Goal: Task Accomplishment & Management: Complete application form

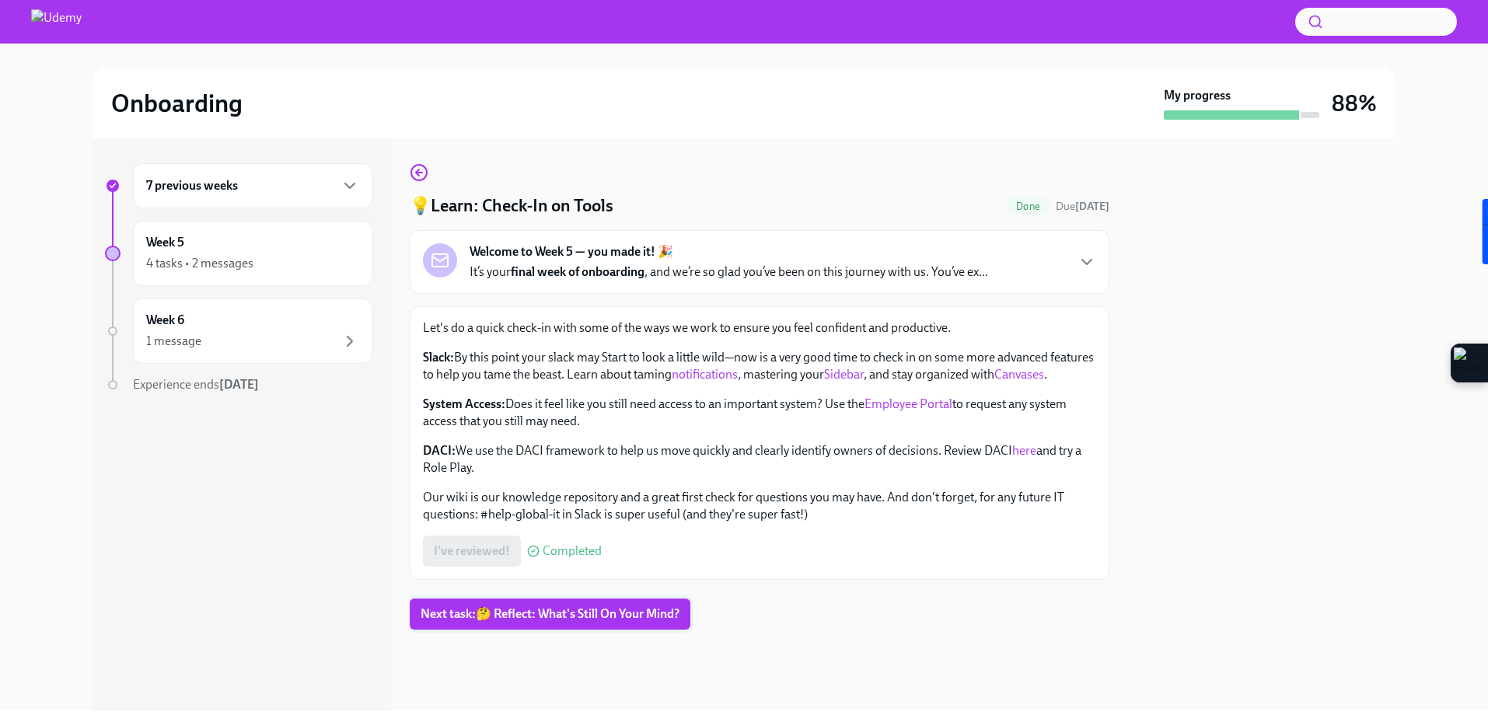
click at [576, 622] on span "Next task : 🤔 Reflect: What's Still On Your Mind?" at bounding box center [549, 614] width 259 height 16
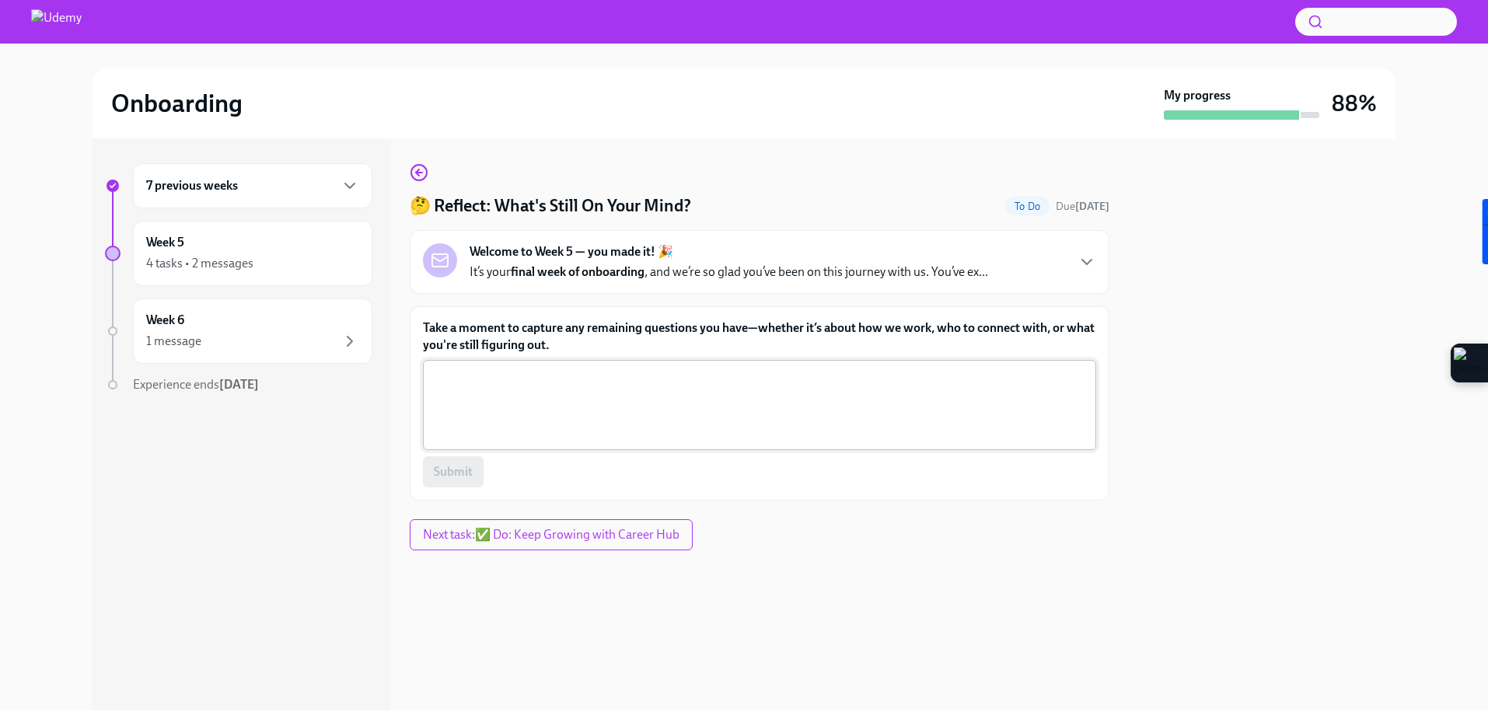
click at [676, 378] on textarea "Take a moment to capture any remaining questions you have—whether it’s about ho…" at bounding box center [759, 405] width 654 height 75
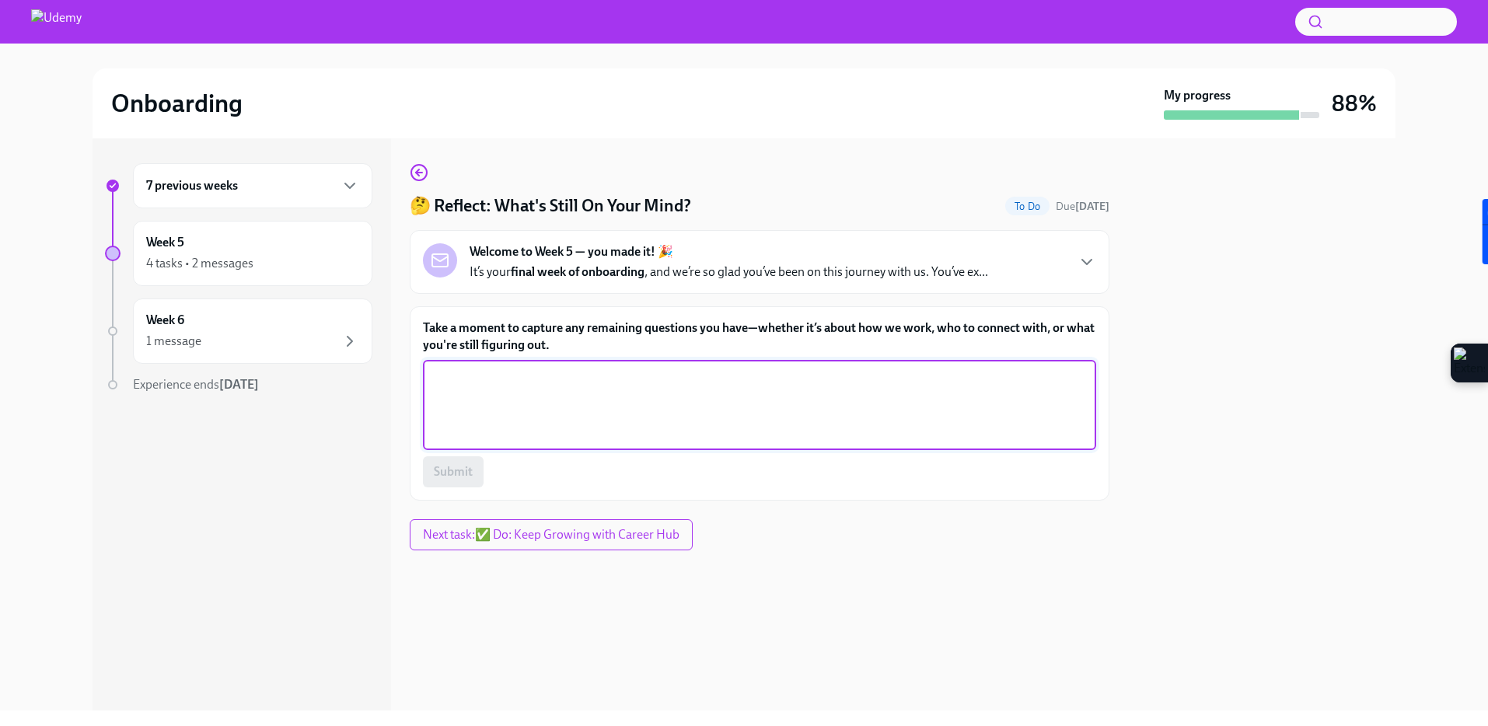
click at [644, 331] on label "Take a moment to capture any remaining questions you have—whether it’s about ho…" at bounding box center [759, 336] width 673 height 34
click at [644, 368] on textarea "Take a moment to capture any remaining questions you have—whether it’s about ho…" at bounding box center [759, 405] width 654 height 75
click at [644, 331] on label "Take a moment to capture any remaining questions you have—whether it’s about ho…" at bounding box center [759, 336] width 673 height 34
click at [644, 368] on textarea "Take a moment to capture any remaining questions you have—whether it’s about ho…" at bounding box center [759, 405] width 654 height 75
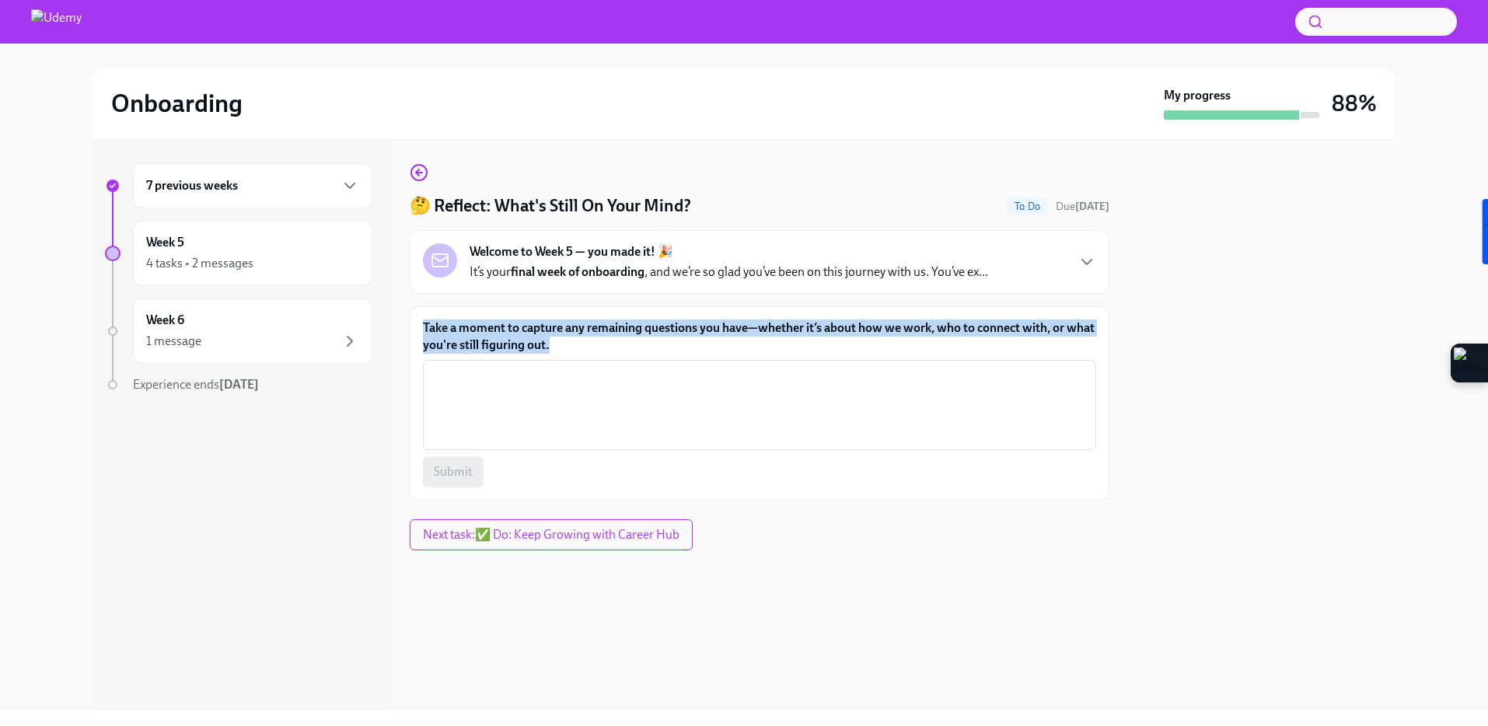
click at [644, 331] on label "Take a moment to capture any remaining questions you have—whether it’s about ho…" at bounding box center [759, 336] width 673 height 34
click at [644, 368] on textarea "Take a moment to capture any remaining questions you have—whether it’s about ho…" at bounding box center [759, 405] width 654 height 75
copy label "Take a moment to capture any remaining questions you have—whether it’s about ho…"
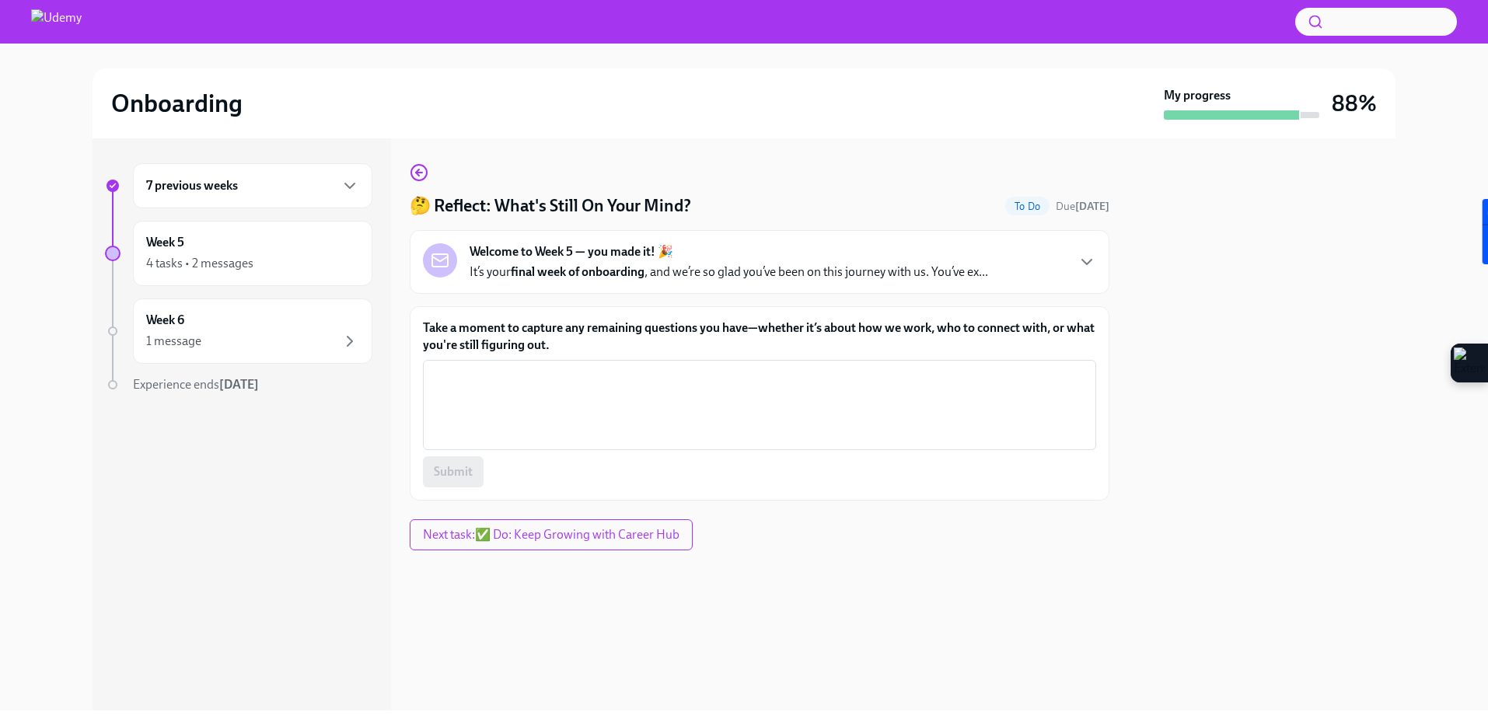
click at [1076, 246] on div "Welcome to Week 5 — you made it! 🎉 It’s your final week of onboarding , and we’…" at bounding box center [759, 261] width 673 height 37
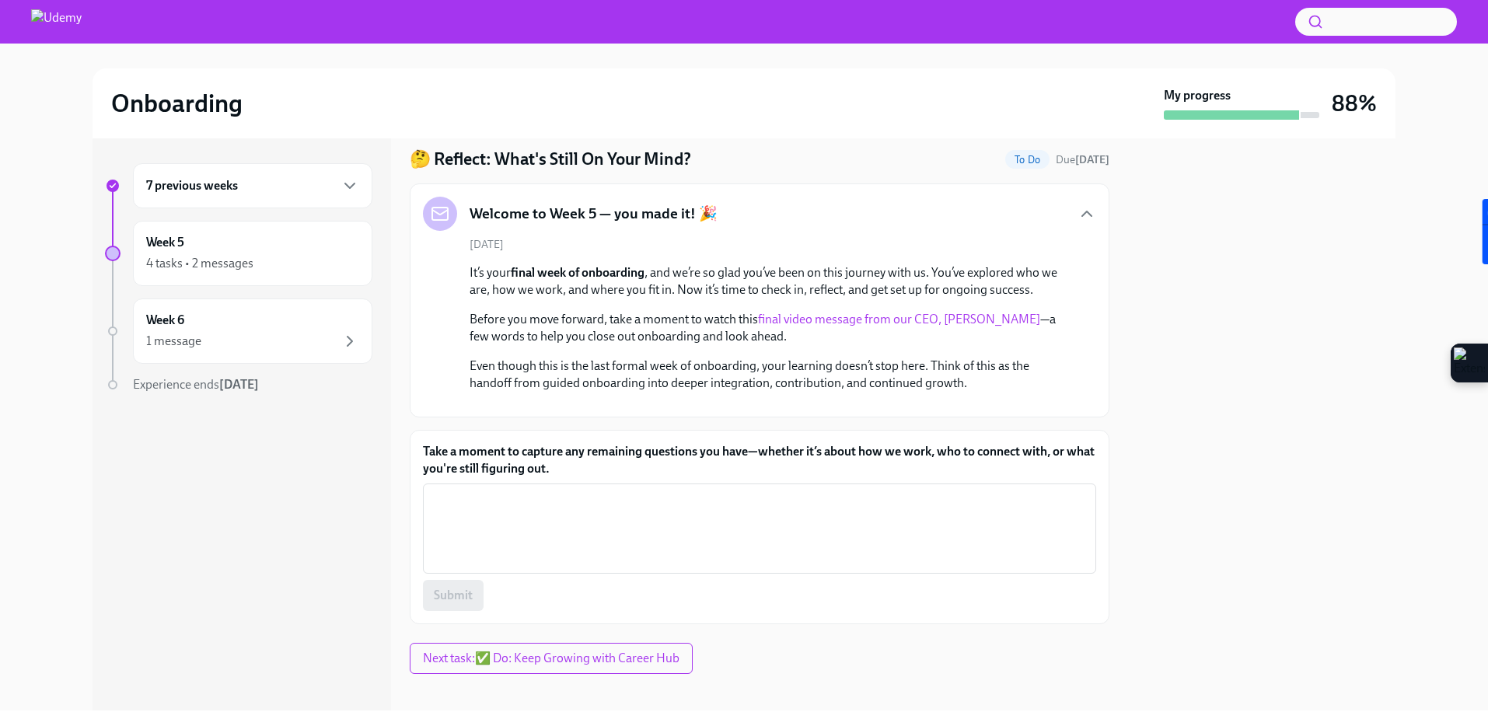
scroll to position [20, 0]
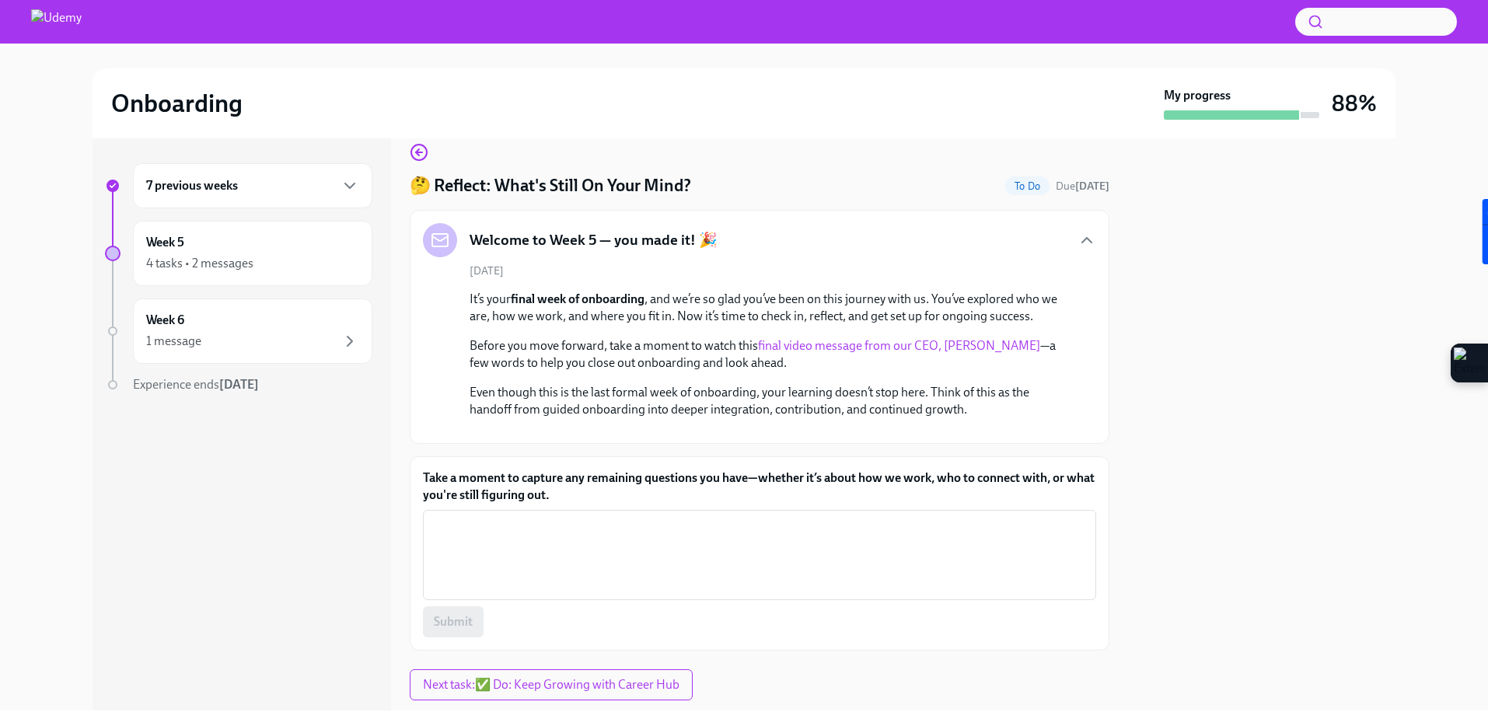
click at [550, 302] on strong "final week of onboarding" at bounding box center [578, 298] width 134 height 15
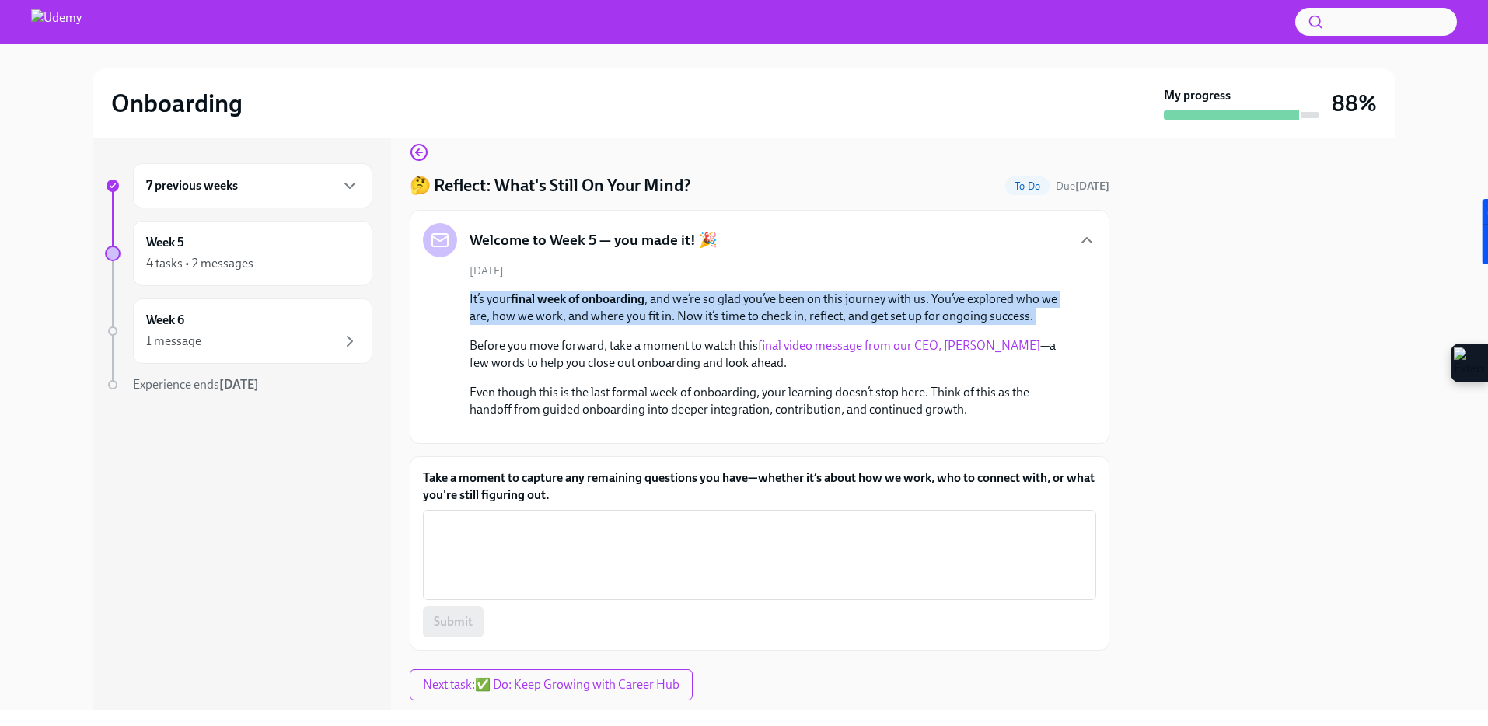
click at [550, 302] on strong "final week of onboarding" at bounding box center [578, 298] width 134 height 15
copy div "It’s your final week of onboarding , and we’re so glad you’ve been on this jour…"
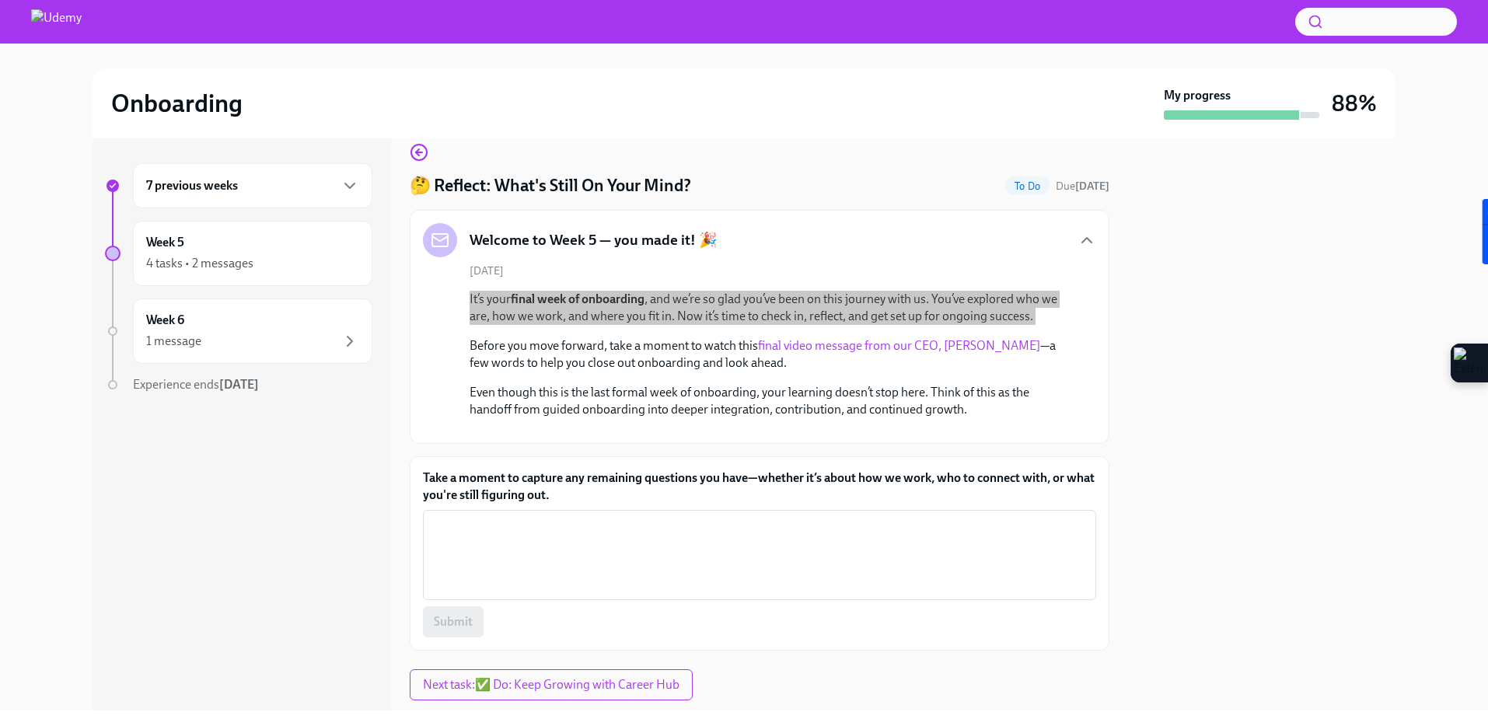
scroll to position [258, 0]
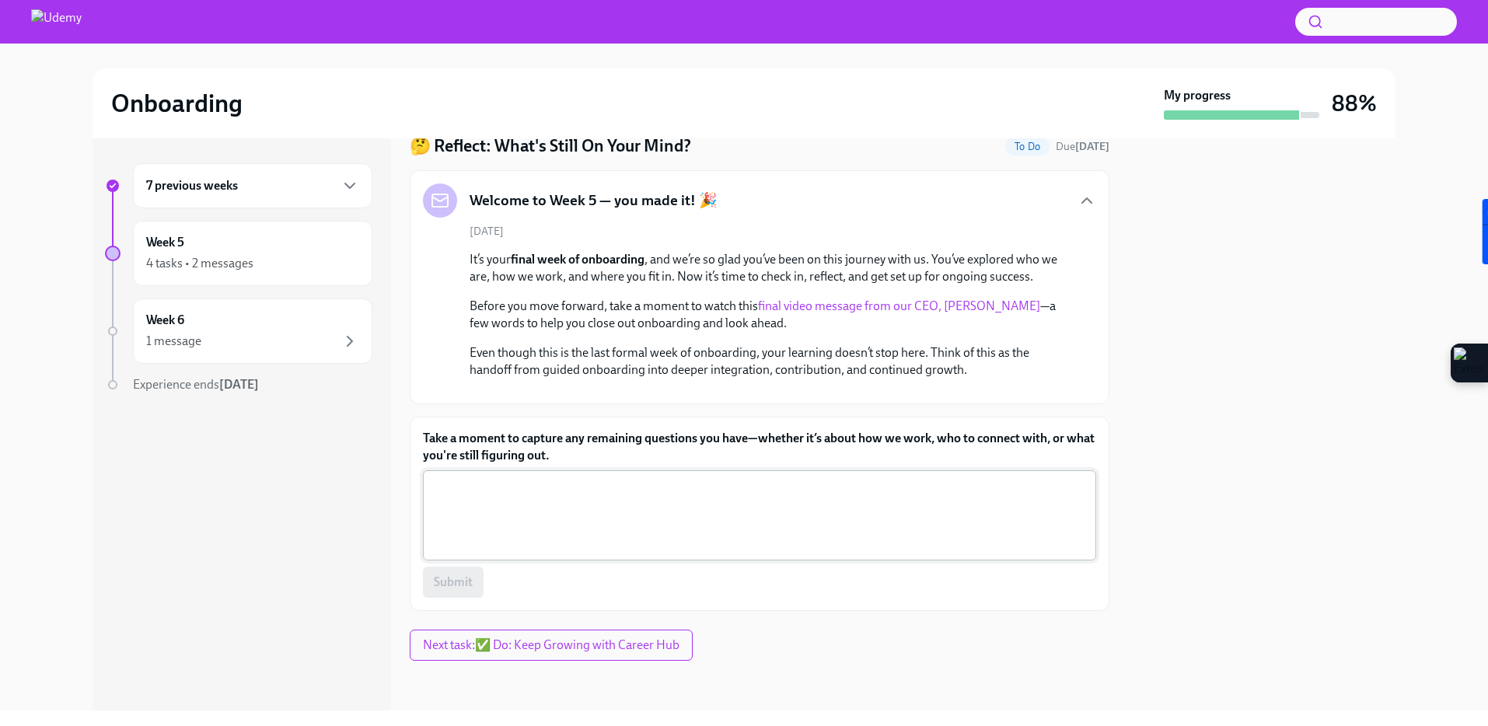
click at [550, 495] on textarea "Take a moment to capture any remaining questions you have—whether it’s about ho…" at bounding box center [759, 515] width 654 height 75
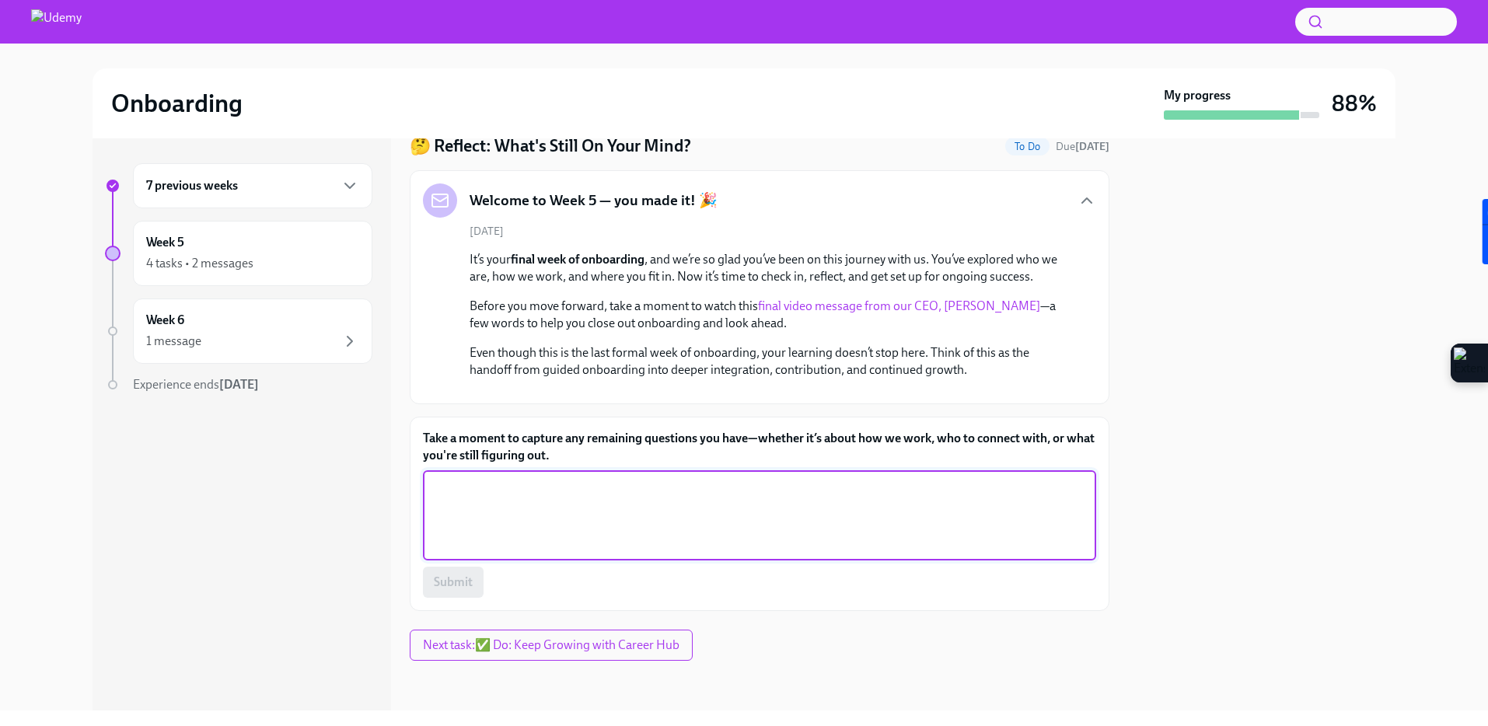
paste textarea "As I wrap up onboarding, I feel much more confident about [PERSON_NAME]’s value…"
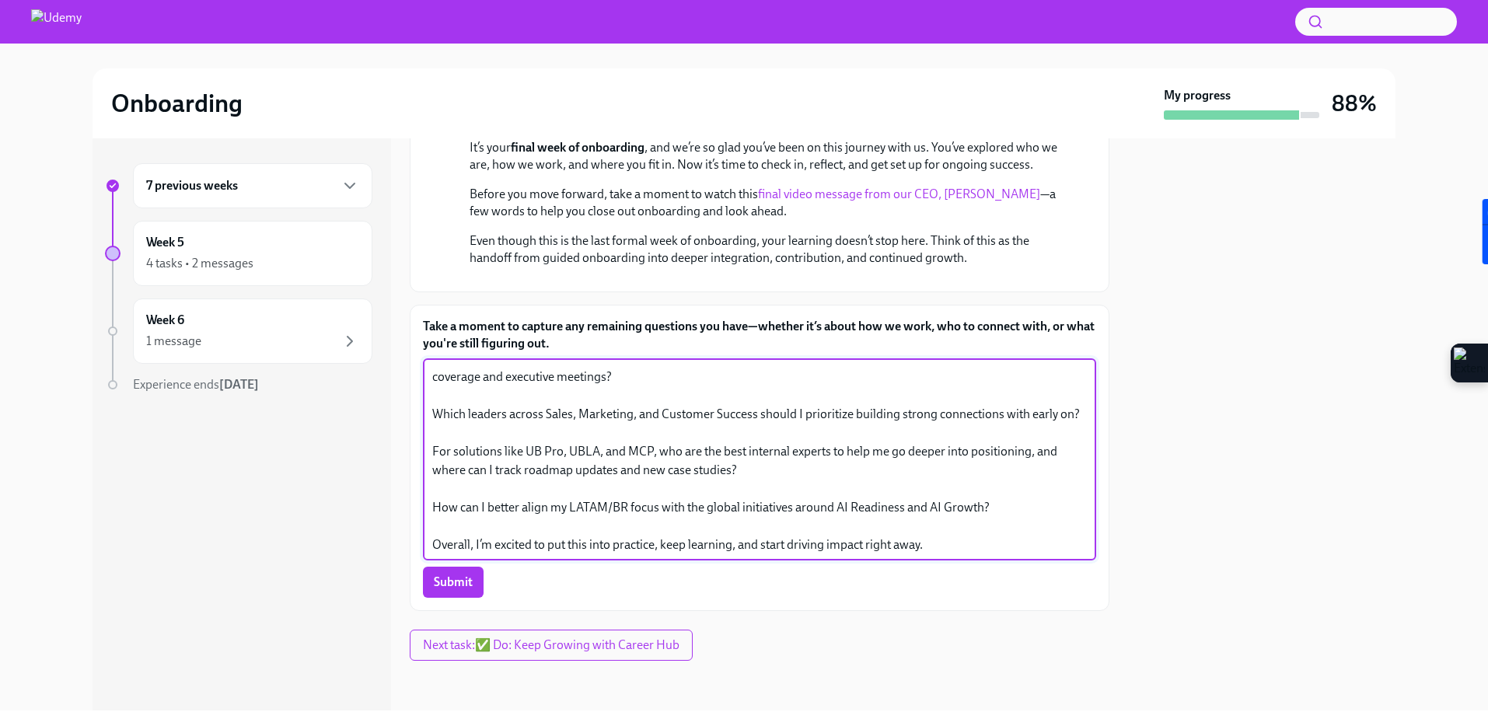
scroll to position [0, 0]
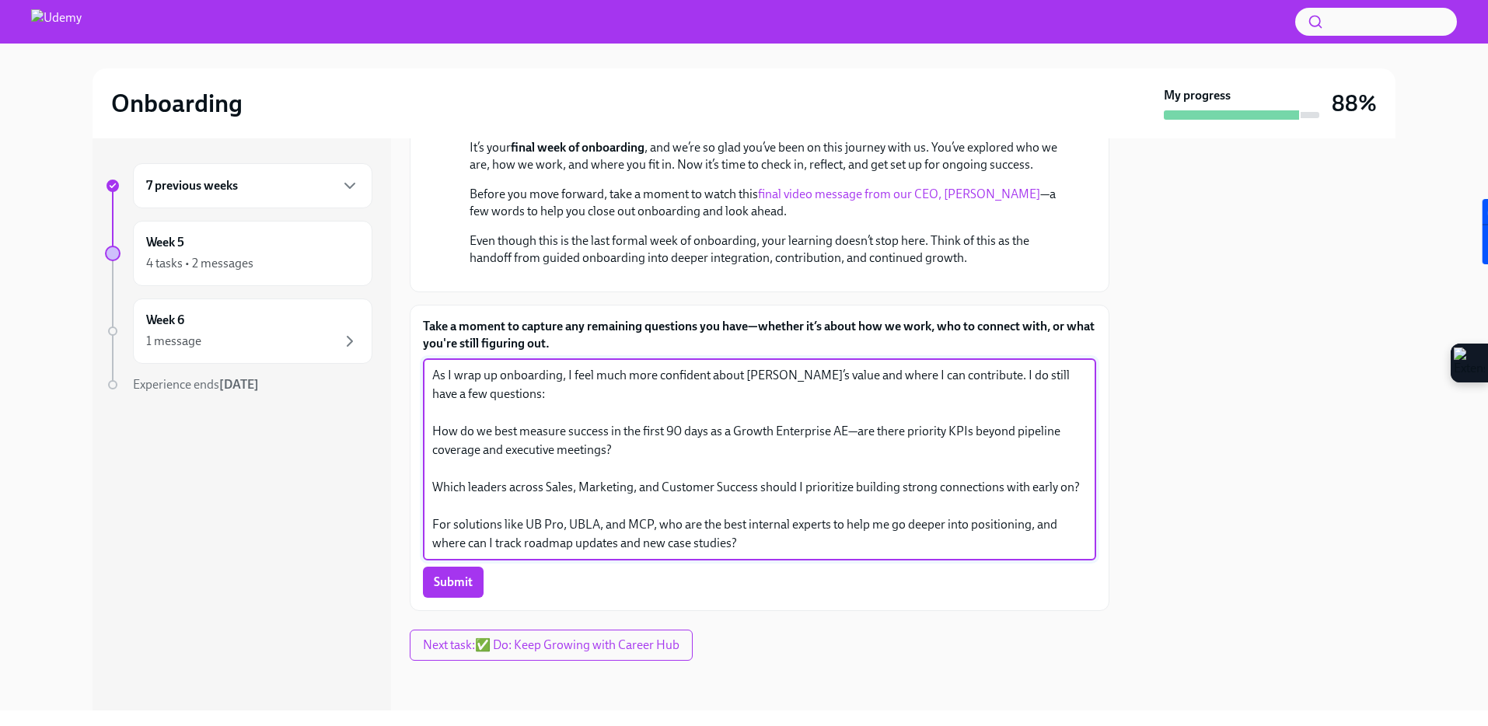
click at [535, 502] on textarea "As I wrap up onboarding, I feel much more confident about [PERSON_NAME]’s value…" at bounding box center [759, 459] width 654 height 187
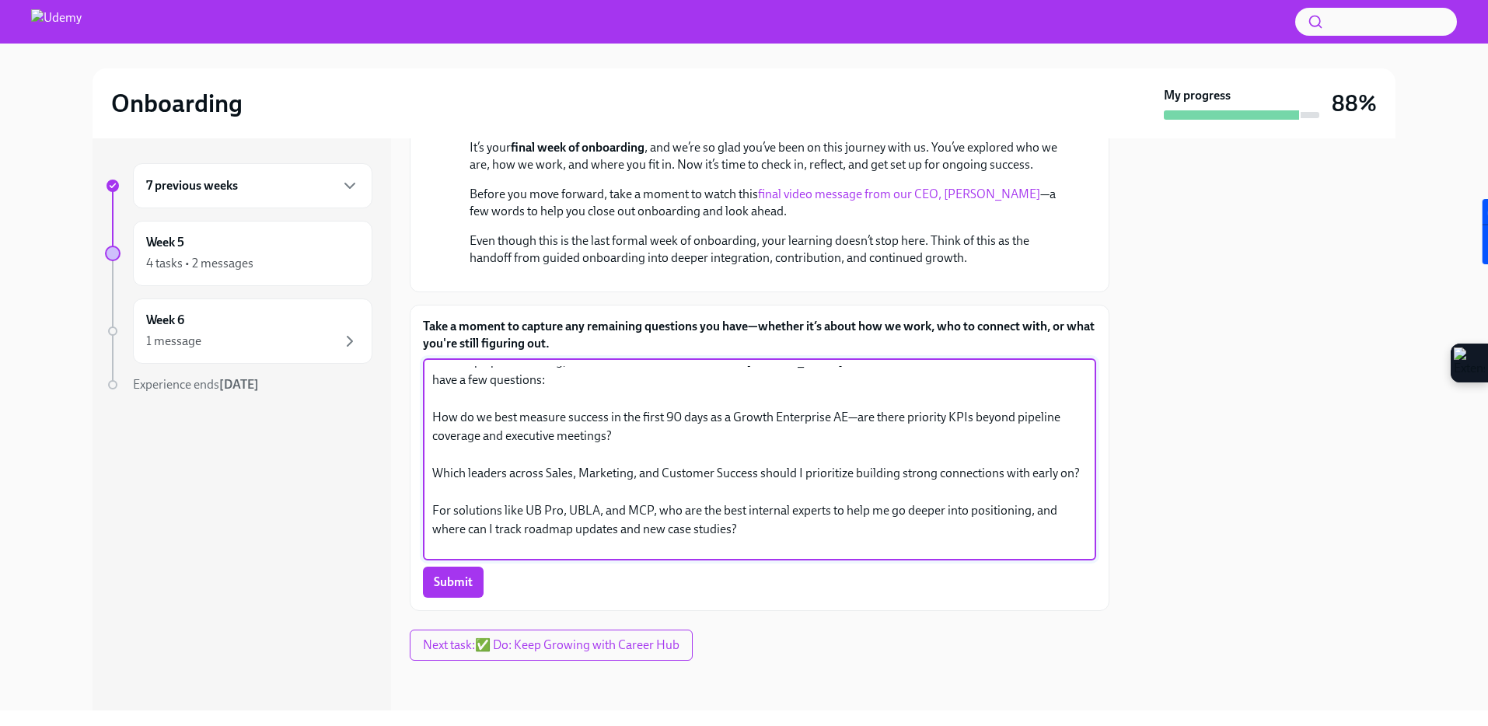
scroll to position [21, 0]
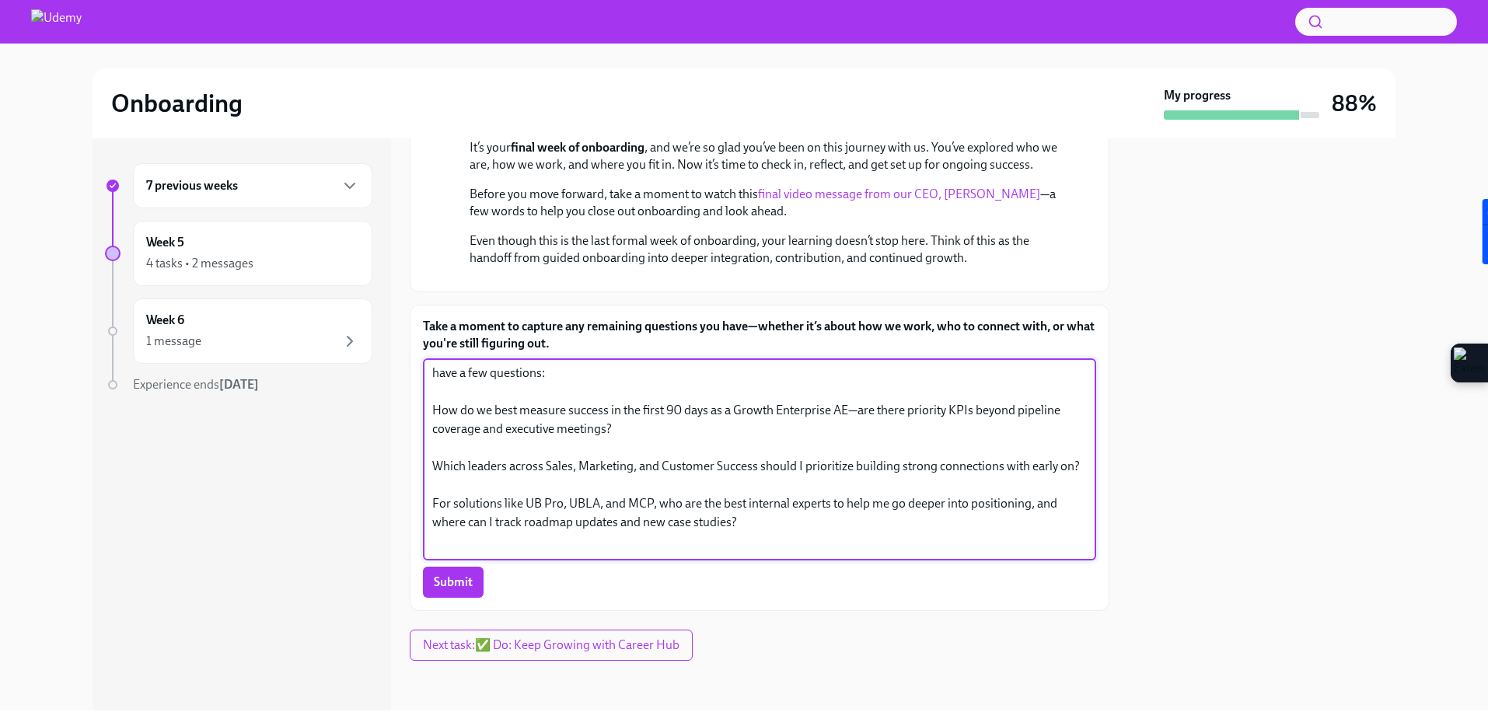
click at [633, 546] on textarea "As I wrap up onboarding, I feel much more confident about [PERSON_NAME]’s value…" at bounding box center [759, 459] width 654 height 187
drag, startPoint x: 632, startPoint y: 541, endPoint x: 612, endPoint y: 541, distance: 19.4
click at [612, 541] on textarea "As I wrap up onboarding, I feel much more confident about [PERSON_NAME]’s value…" at bounding box center [759, 459] width 654 height 187
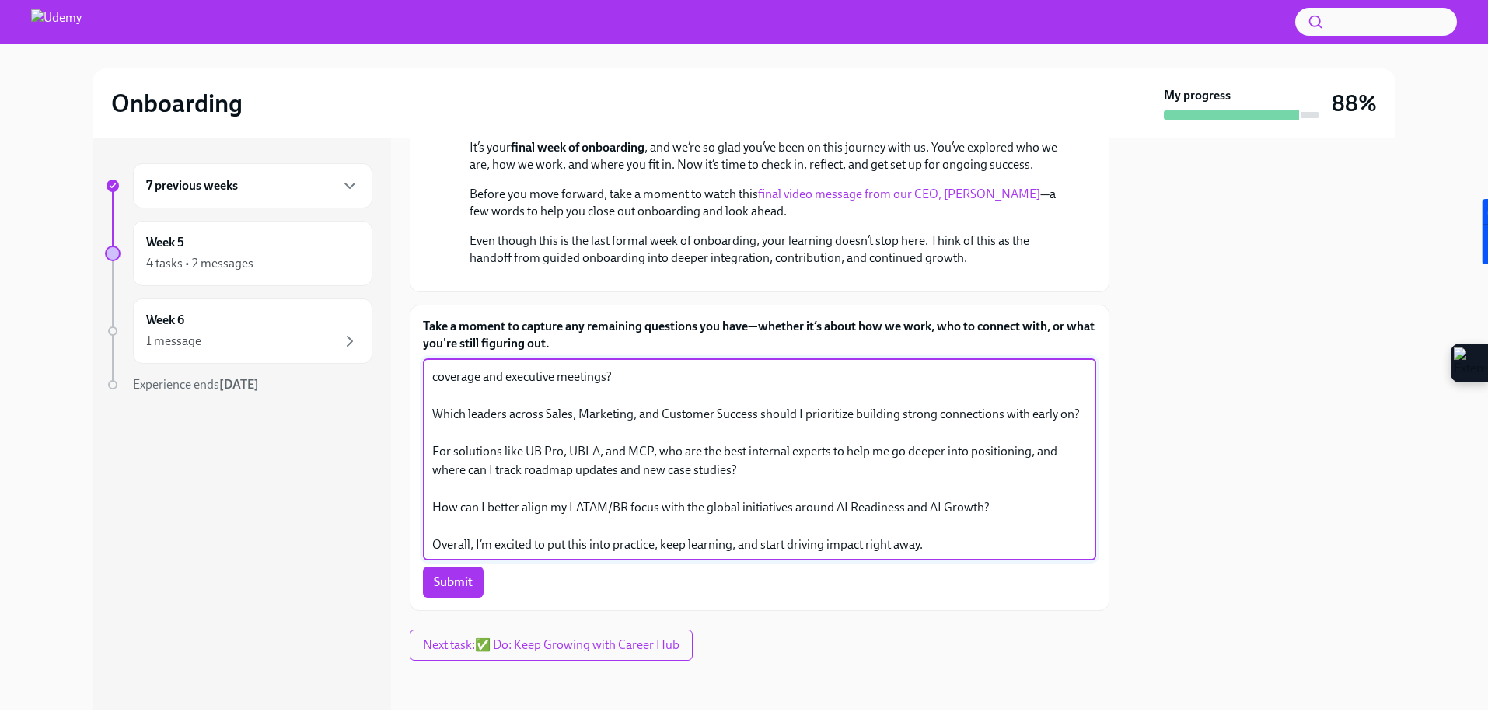
scroll to position [75, 0]
click at [630, 523] on textarea "As I wrap up onboarding, I feel much more confident about [PERSON_NAME]’s value…" at bounding box center [759, 459] width 654 height 187
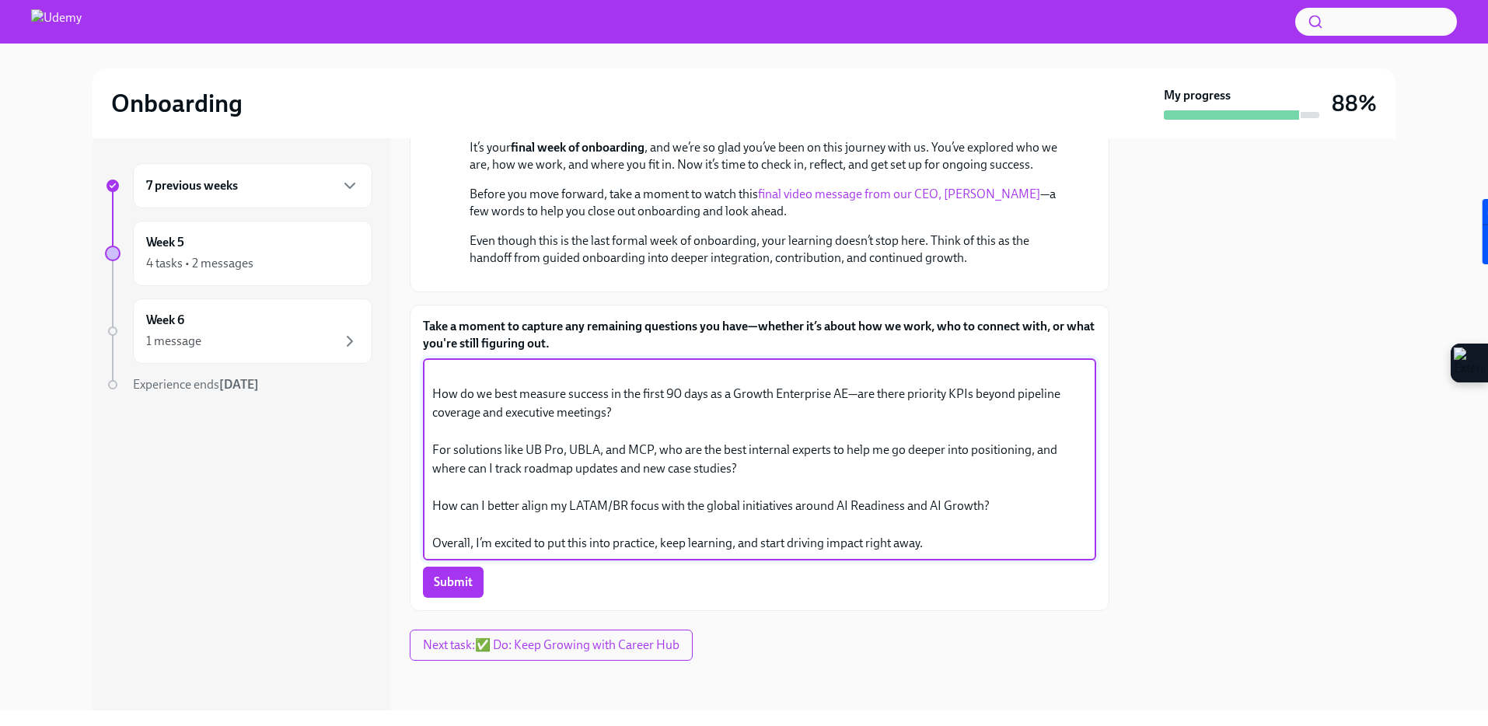
scroll to position [317, 0]
drag, startPoint x: 993, startPoint y: 556, endPoint x: 549, endPoint y: 535, distance: 444.3
click at [549, 535] on textarea "As I wrap up onboarding, I feel much more confident about [PERSON_NAME]’s value…" at bounding box center [759, 459] width 654 height 187
drag, startPoint x: 569, startPoint y: 501, endPoint x: 602, endPoint y: 501, distance: 33.4
click at [602, 501] on textarea "As I wrap up onboarding, I feel much more confident about [PERSON_NAME]’s value…" at bounding box center [759, 459] width 654 height 187
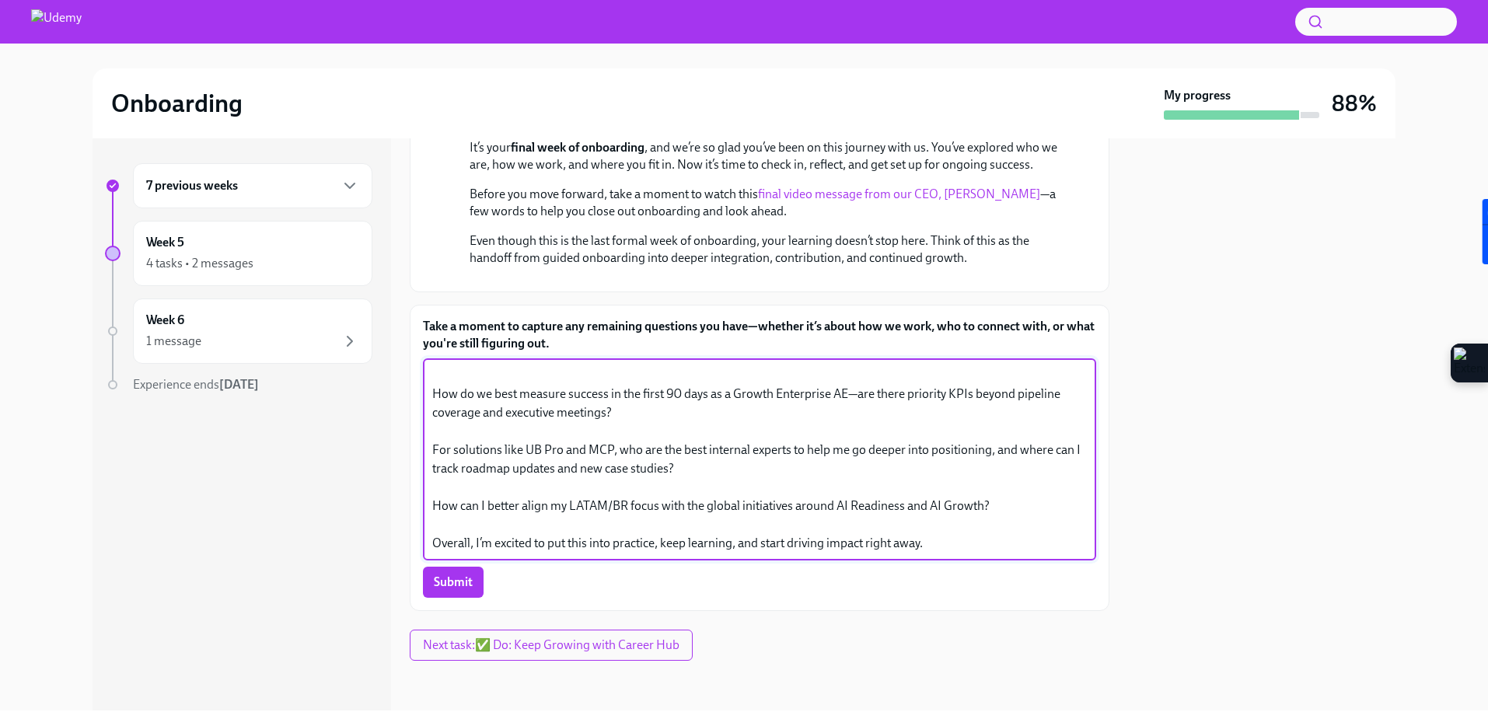
click at [787, 514] on textarea "As I wrap up onboarding, I feel much more confident about [PERSON_NAME]’s value…" at bounding box center [759, 459] width 654 height 187
click at [1017, 553] on textarea "As I wrap up onboarding, I feel much more confident about [PERSON_NAME]’s value…" at bounding box center [759, 459] width 654 height 187
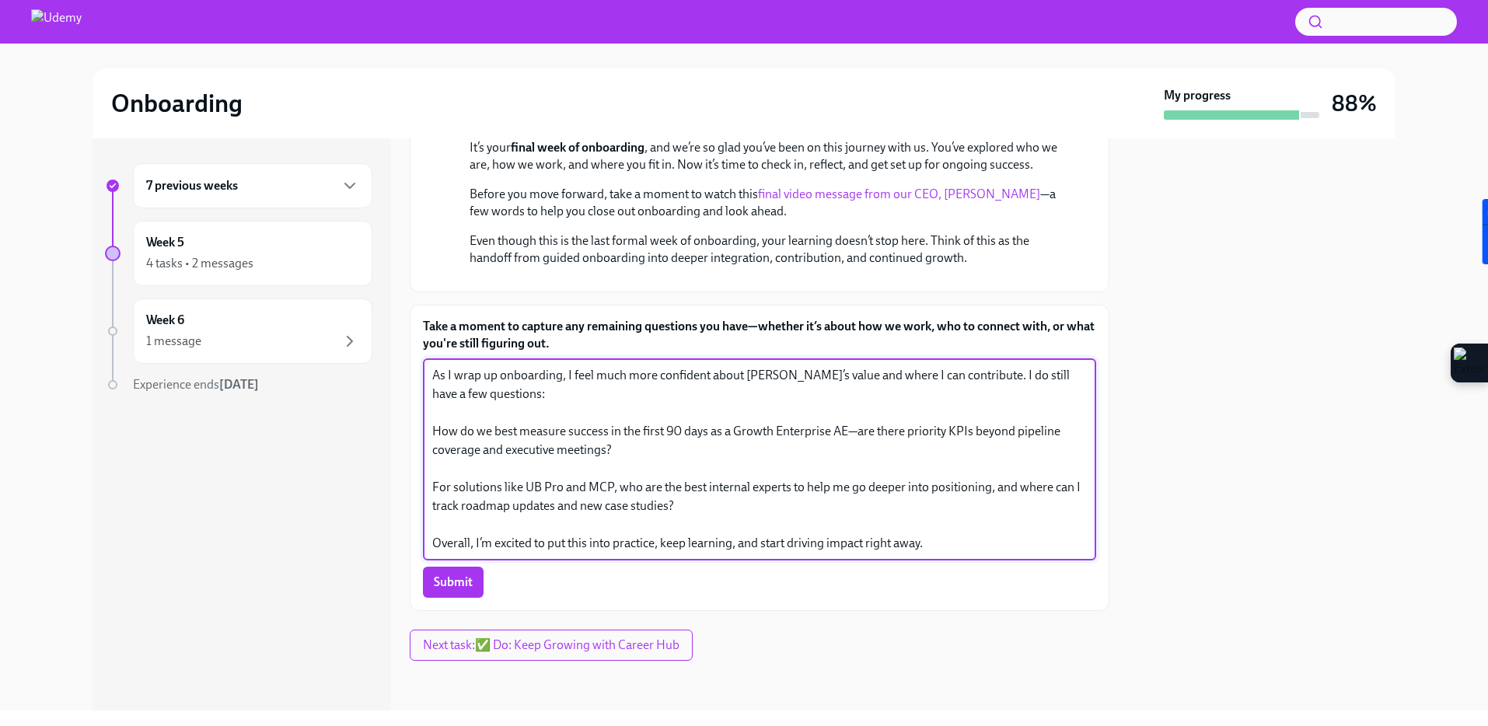
scroll to position [360, 0]
click at [707, 551] on textarea "As I wrap up onboarding, I feel much more confident about [PERSON_NAME]’s value…" at bounding box center [759, 459] width 654 height 187
click at [958, 553] on textarea "As I wrap up onboarding, I feel much more confident about [PERSON_NAME]’s value…" at bounding box center [759, 459] width 654 height 187
type textarea "As I wrap up onboarding, I feel much more confident about [PERSON_NAME]’s value…"
click at [454, 590] on span "Submit" at bounding box center [453, 582] width 39 height 16
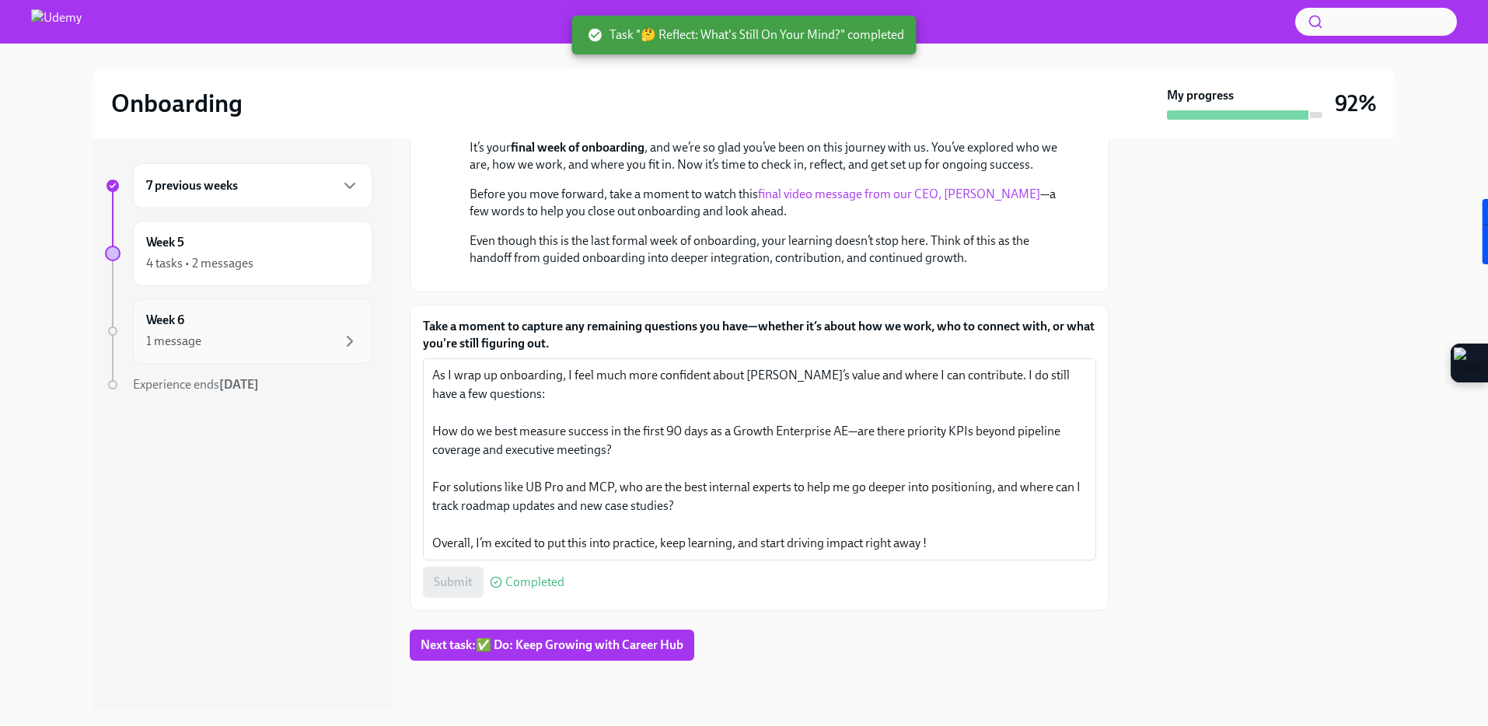
click at [271, 321] on div "Week 6 1 message" at bounding box center [252, 331] width 213 height 39
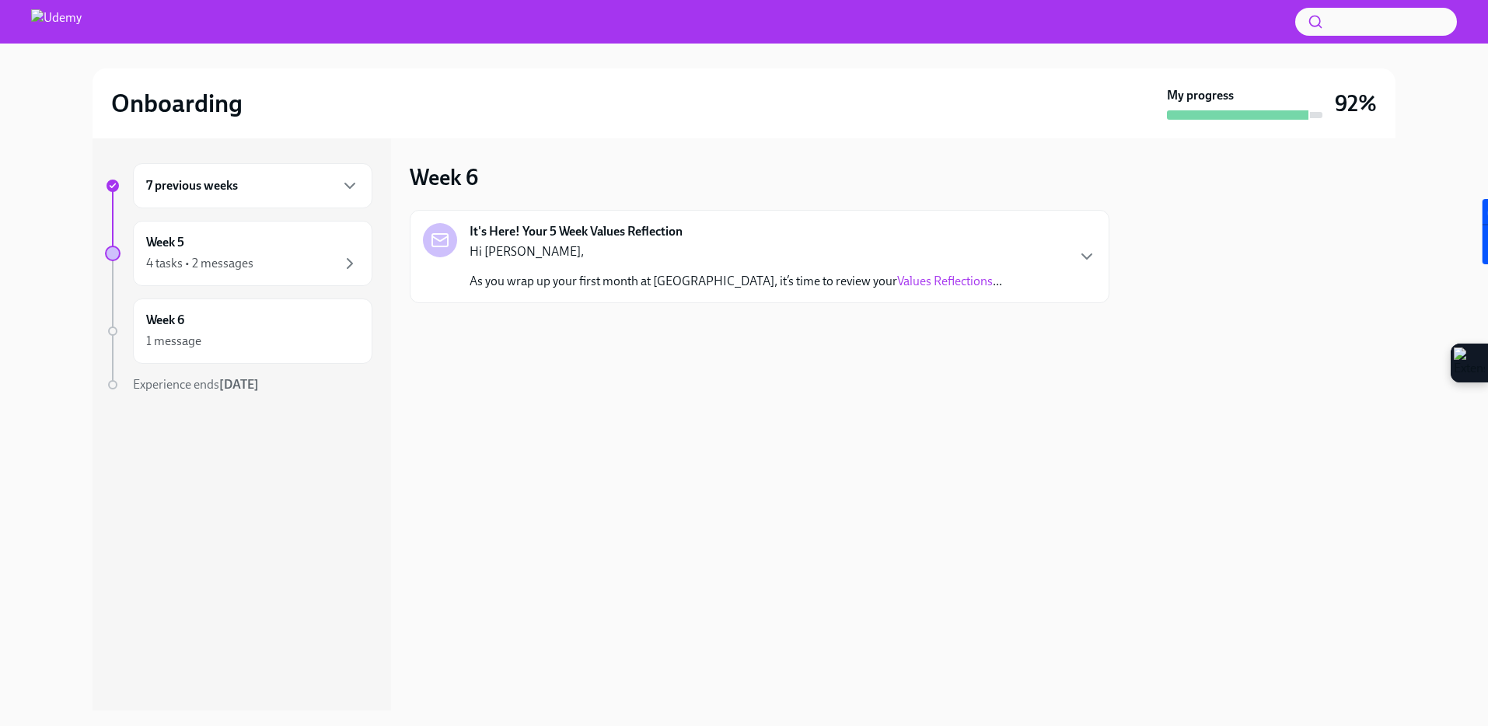
click at [1005, 260] on div "It's Here! Your 5 Week Values Reflection Hi [PERSON_NAME], As you wrap up your …" at bounding box center [759, 256] width 673 height 67
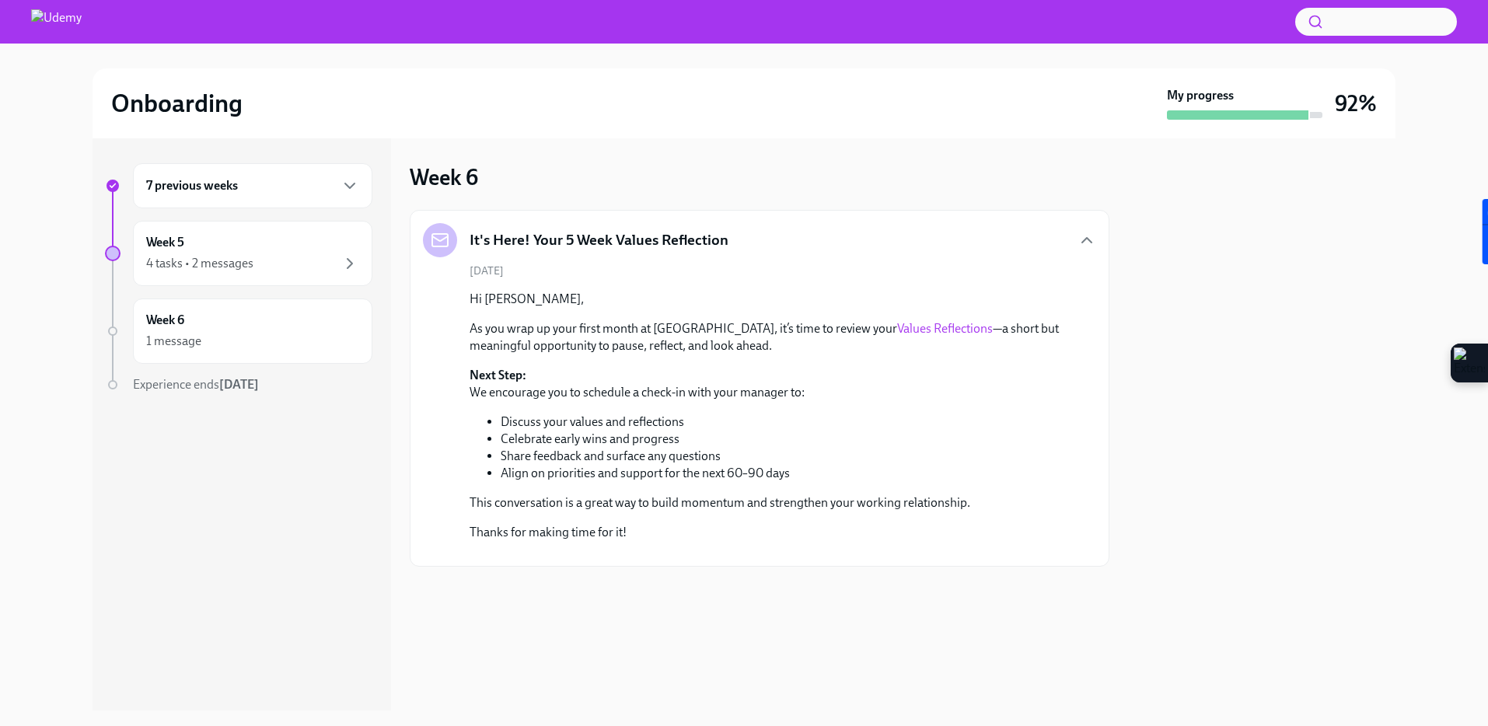
scroll to position [52, 0]
